Goal: Information Seeking & Learning: Learn about a topic

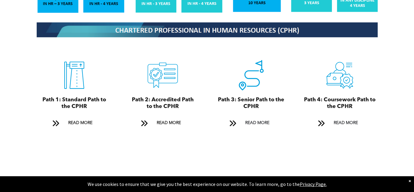
scroll to position [652, 0]
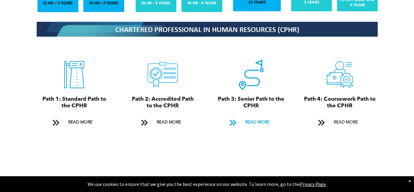
click at [254, 117] on span "READ MORE" at bounding box center [257, 122] width 28 height 11
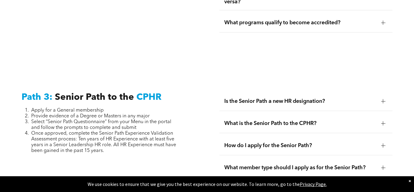
scroll to position [1536, 0]
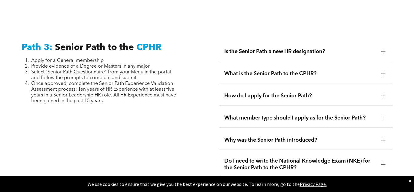
click at [381, 51] on div at bounding box center [383, 51] width 4 height 0
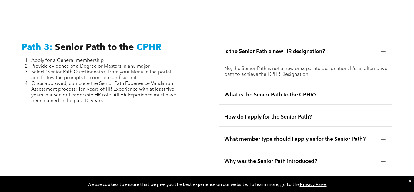
click at [384, 51] on div at bounding box center [383, 51] width 4 height 0
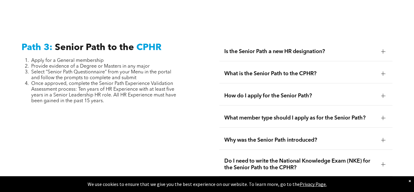
click at [382, 71] on div at bounding box center [383, 73] width 4 height 4
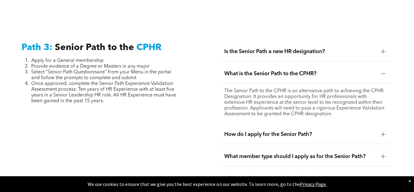
click at [383, 71] on div at bounding box center [383, 73] width 0 height 4
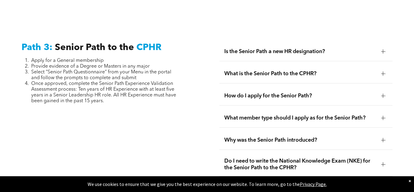
click at [382, 94] on div at bounding box center [383, 96] width 4 height 4
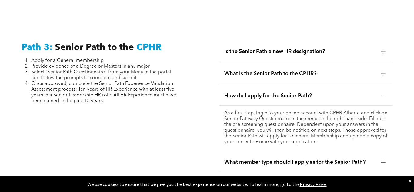
click at [382, 94] on div at bounding box center [383, 96] width 4 height 4
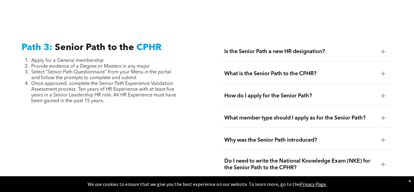
click at [383, 116] on div at bounding box center [383, 118] width 0 height 4
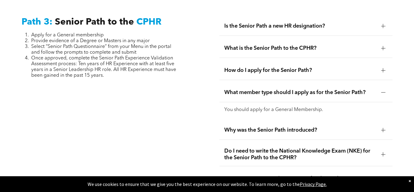
scroll to position [1562, 0]
click at [386, 88] on div at bounding box center [382, 92] width 9 height 9
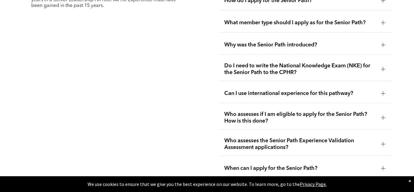
scroll to position [1632, 0]
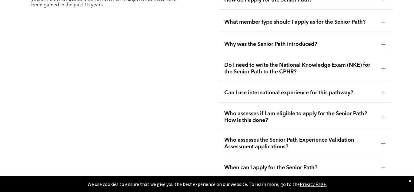
click at [378, 35] on div "Why was the Senior Path introduced?" at bounding box center [305, 44] width 173 height 19
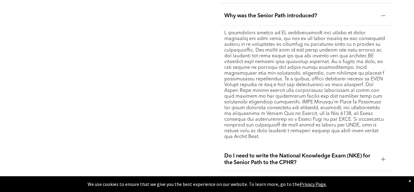
scroll to position [1661, 0]
click at [384, 13] on div at bounding box center [383, 15] width 4 height 4
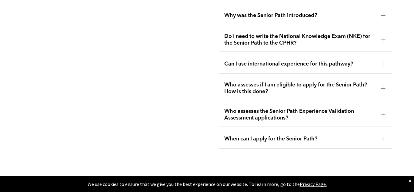
click at [380, 35] on div at bounding box center [382, 39] width 9 height 9
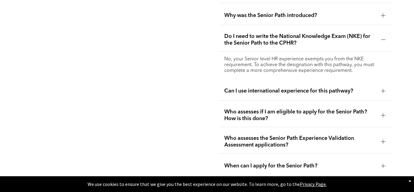
click at [380, 35] on div at bounding box center [382, 39] width 9 height 9
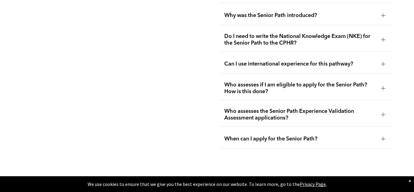
click at [378, 84] on div at bounding box center [382, 88] width 9 height 9
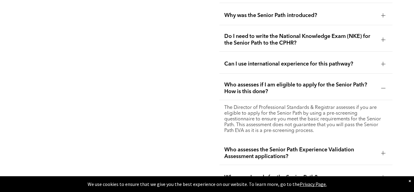
click at [378, 84] on div at bounding box center [382, 88] width 9 height 9
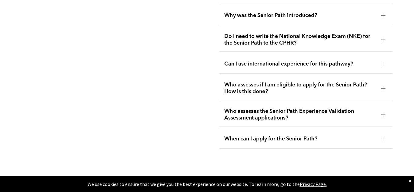
click at [379, 134] on div at bounding box center [382, 138] width 9 height 9
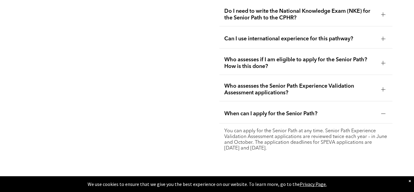
scroll to position [1687, 0]
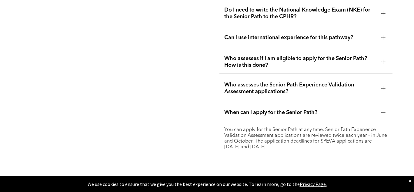
click at [382, 110] on div at bounding box center [383, 112] width 4 height 4
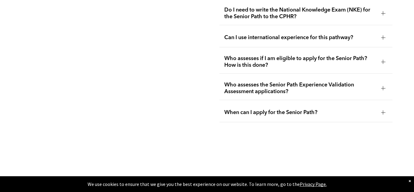
click at [409, 181] on div "×" at bounding box center [409, 181] width 2 height 6
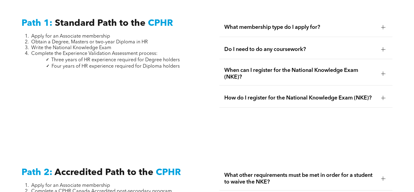
scroll to position [822, 0]
